Goal: Transaction & Acquisition: Purchase product/service

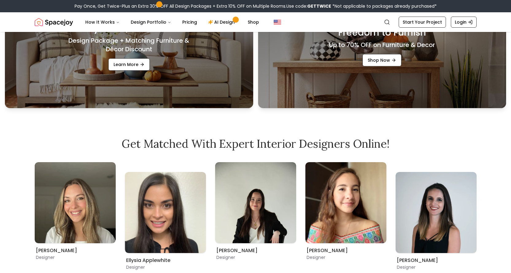
scroll to position [215, 0]
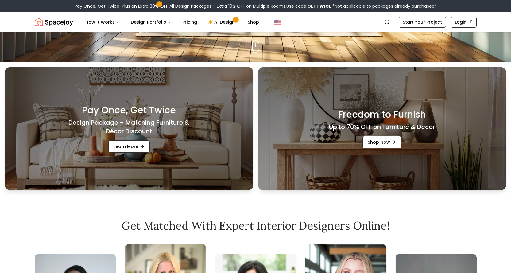
drag, startPoint x: 306, startPoint y: 7, endPoint x: 329, endPoint y: 6, distance: 22.7
click at [329, 6] on span "Use code: GETTWICE" at bounding box center [308, 6] width 45 height 6
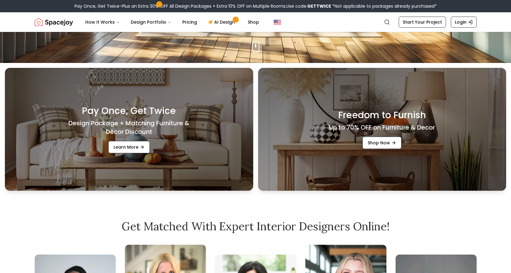
copy span "GETTWICE"
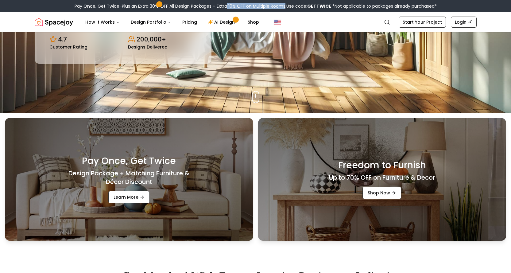
drag, startPoint x: 225, startPoint y: 6, endPoint x: 283, endPoint y: 5, distance: 58.6
click at [283, 5] on div "Pay Once, Get Twice-Plus an Extra 30% OFF All Design Packages + Extra 10% OFF o…" at bounding box center [256, 6] width 362 height 6
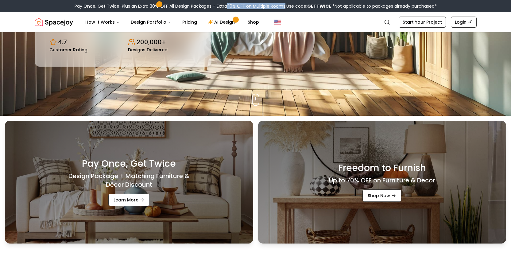
copy div "10% OFF on Multiple Rooms"
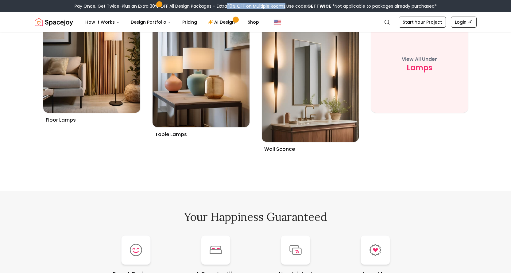
scroll to position [2283, 0]
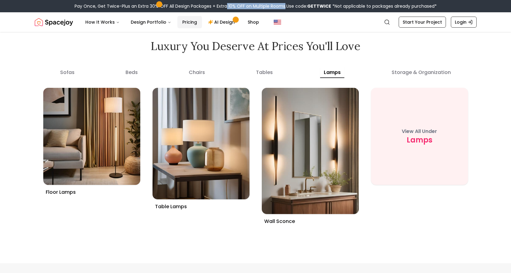
click at [192, 23] on link "Pricing" at bounding box center [189, 22] width 25 height 12
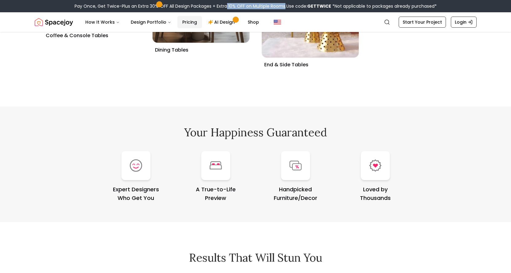
scroll to position [2344, 0]
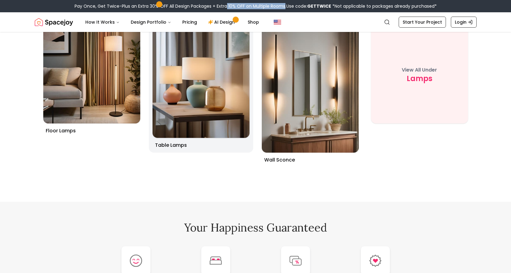
click at [231, 86] on img at bounding box center [201, 82] width 102 height 117
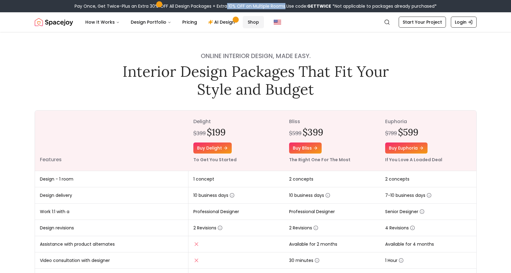
click at [249, 23] on link "Shop" at bounding box center [253, 22] width 21 height 12
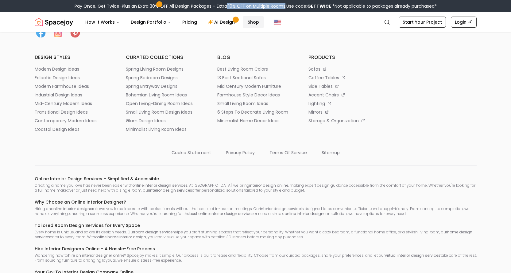
scroll to position [807, 0]
